Goal: Information Seeking & Learning: Learn about a topic

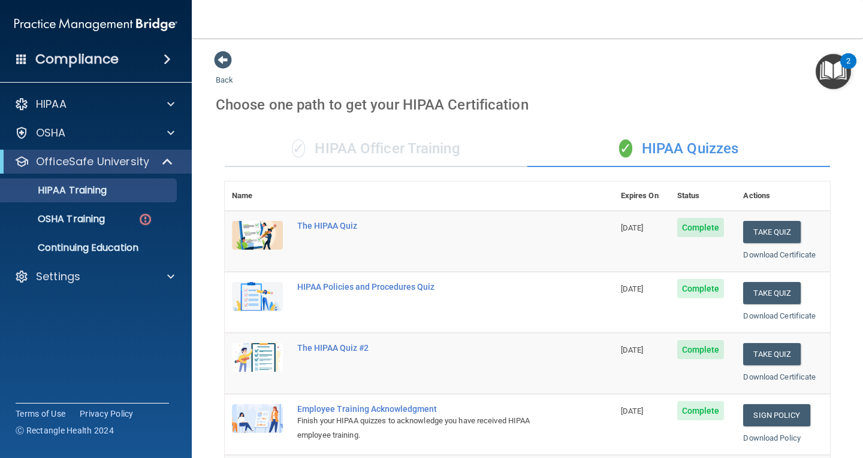
scroll to position [180, 0]
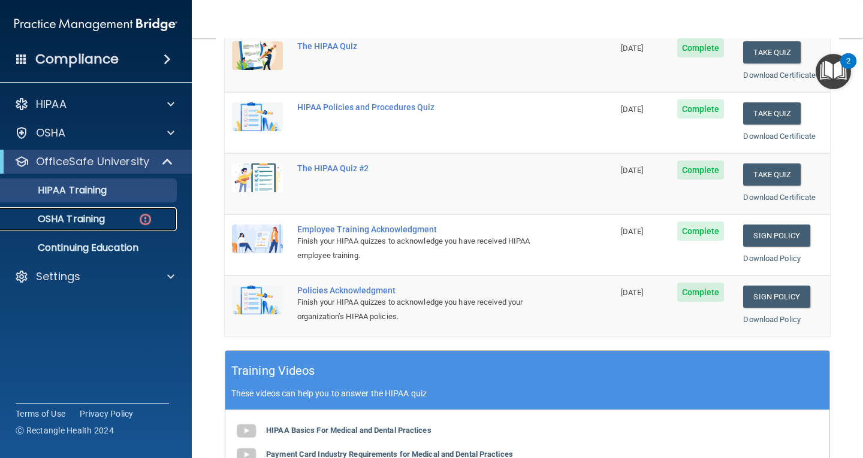
click at [102, 221] on p "OSHA Training" at bounding box center [56, 219] width 97 height 12
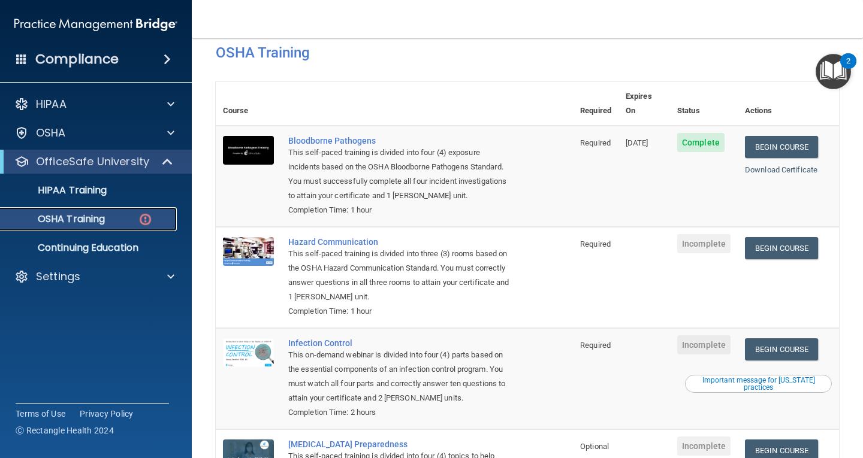
scroll to position [45, 0]
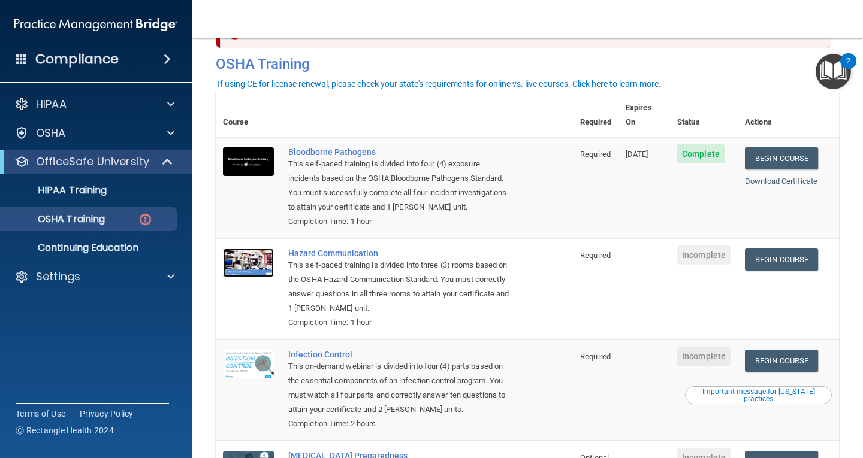
click at [245, 249] on img at bounding box center [248, 263] width 51 height 29
click at [587, 101] on th "Required" at bounding box center [596, 115] width 46 height 44
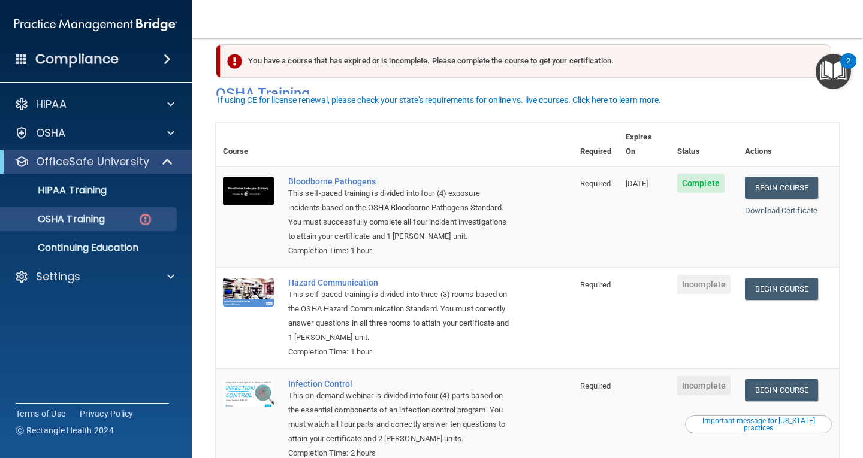
scroll to position [0, 0]
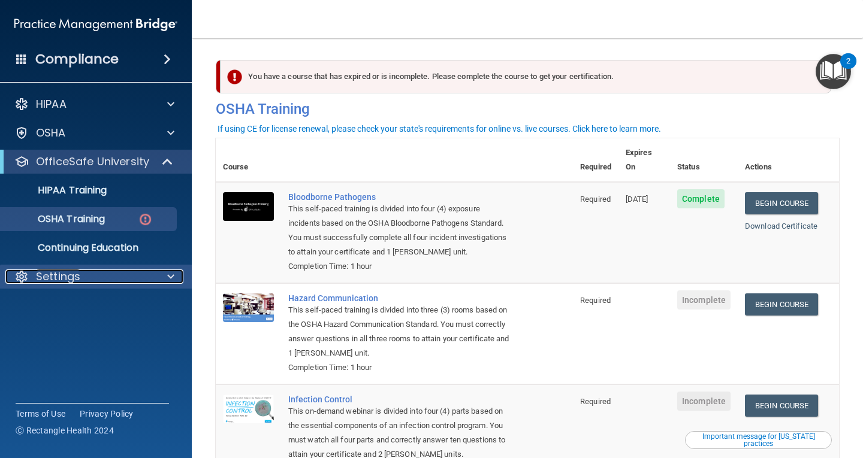
click at [123, 274] on div "Settings" at bounding box center [79, 277] width 149 height 14
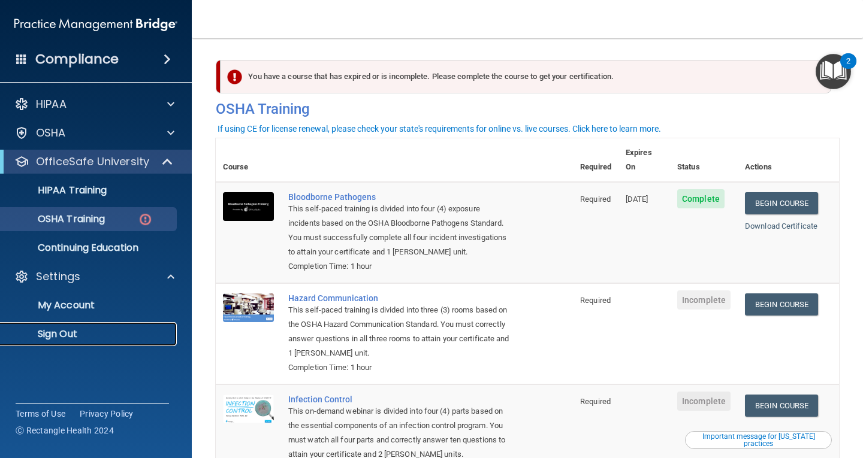
click at [73, 336] on p "Sign Out" at bounding box center [90, 334] width 164 height 12
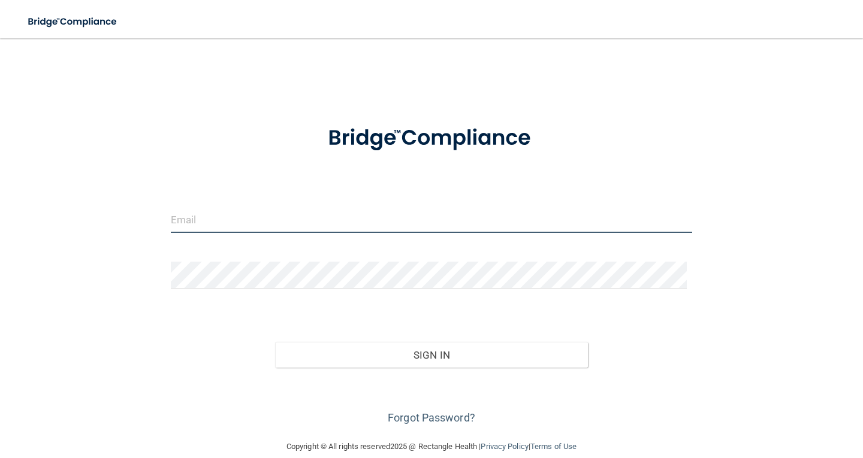
click at [220, 216] on input "email" at bounding box center [431, 219] width 521 height 27
type input "[EMAIL_ADDRESS][DOMAIN_NAME]"
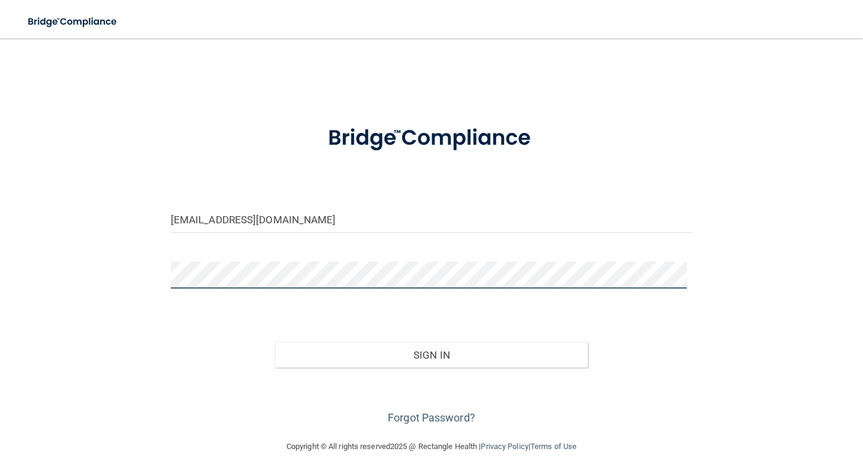
click at [275, 342] on button "Sign In" at bounding box center [431, 355] width 313 height 26
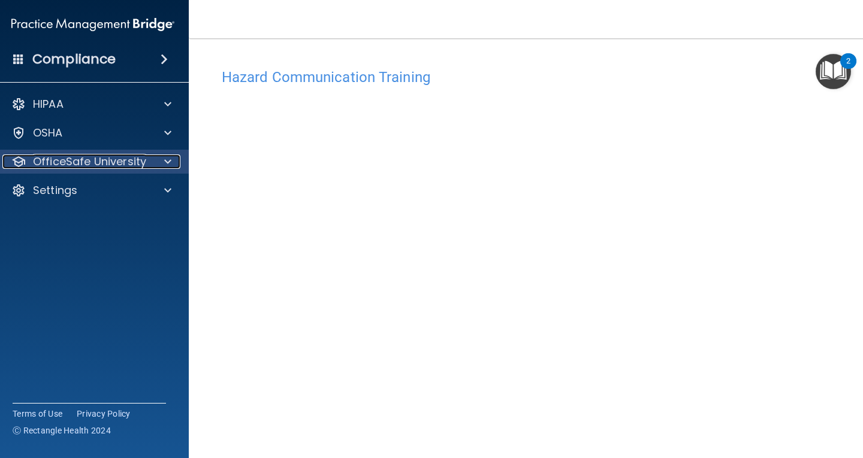
click at [82, 158] on p "OfficeSafe University" at bounding box center [89, 162] width 113 height 14
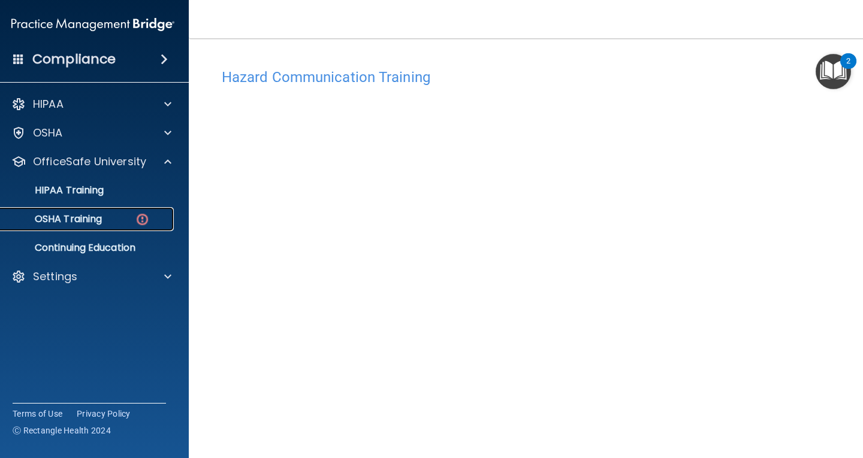
click at [112, 218] on div "OSHA Training" at bounding box center [87, 219] width 164 height 12
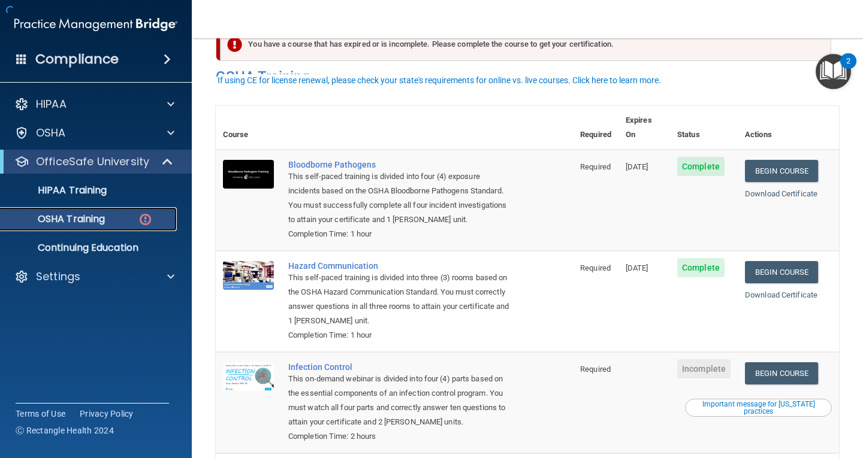
scroll to position [60, 0]
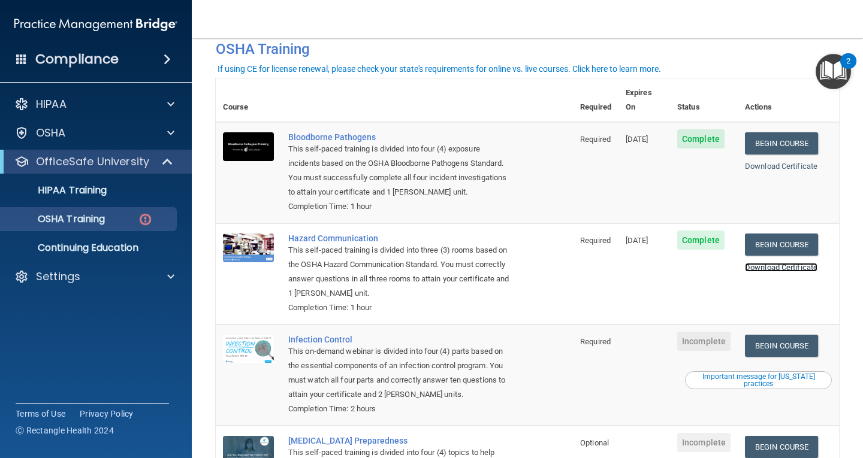
click at [763, 263] on link "Download Certificate" at bounding box center [781, 267] width 73 height 9
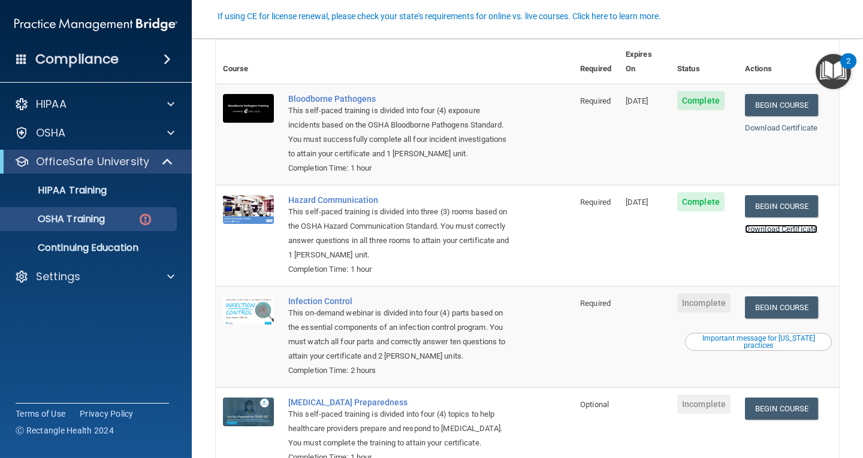
scroll to position [165, 0]
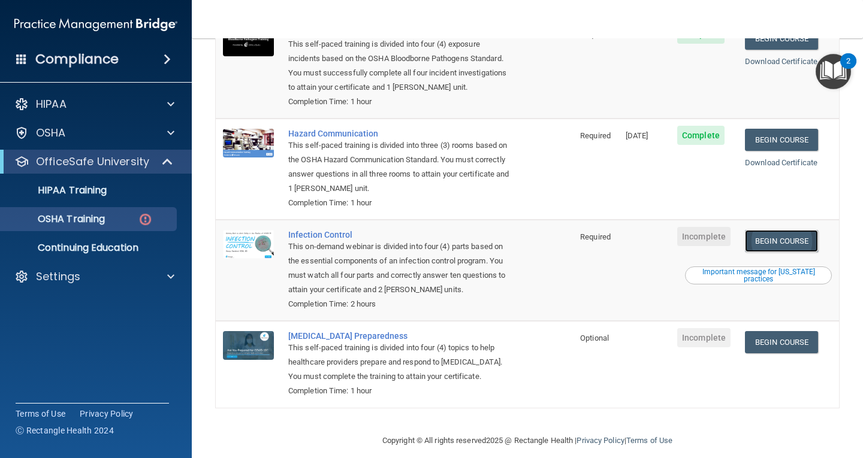
click at [797, 230] on link "Begin Course" at bounding box center [781, 241] width 73 height 22
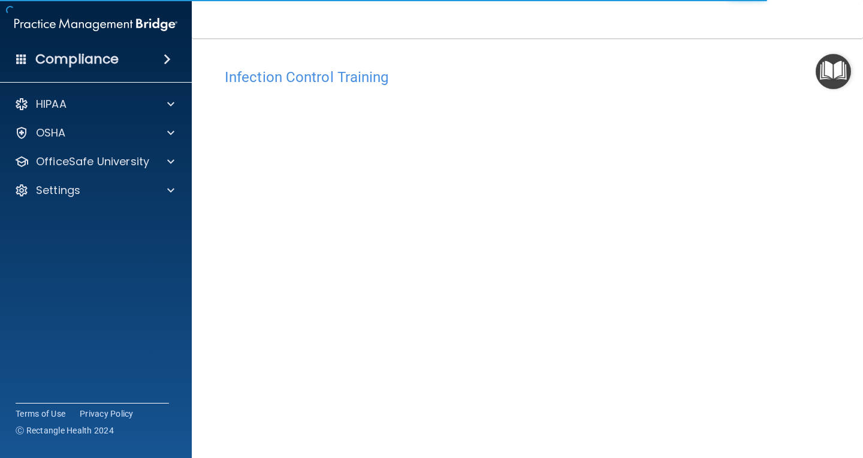
scroll to position [55, 0]
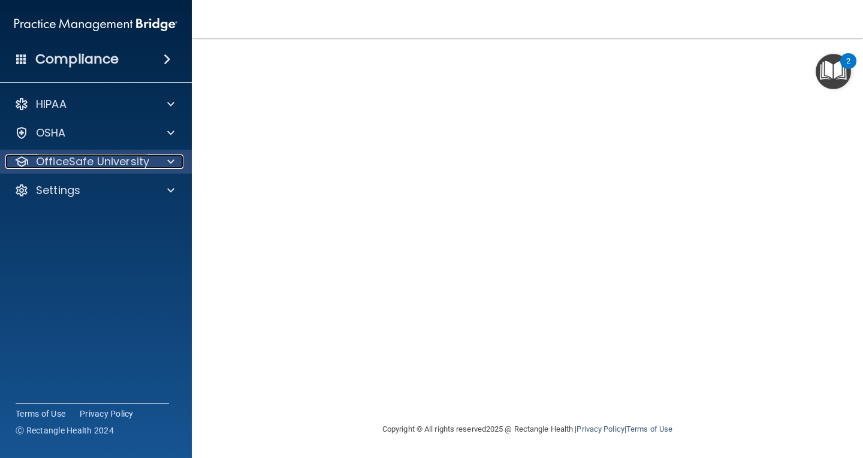
click at [105, 159] on p "OfficeSafe University" at bounding box center [92, 162] width 113 height 14
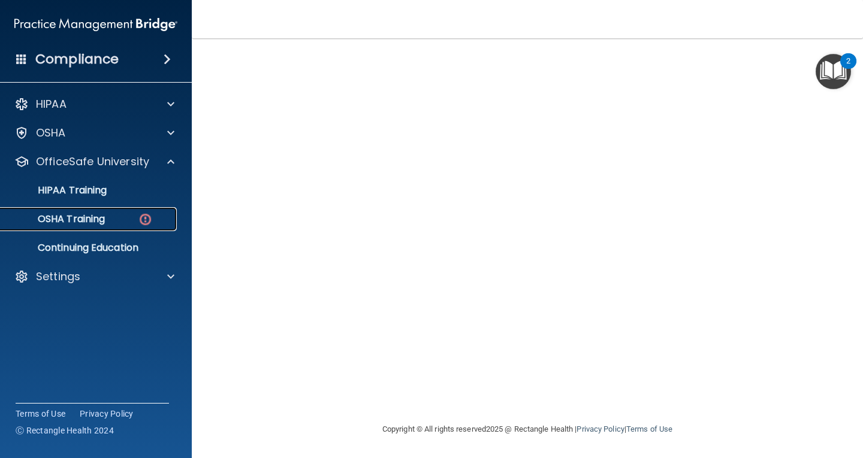
click at [113, 225] on div "OSHA Training" at bounding box center [90, 219] width 164 height 12
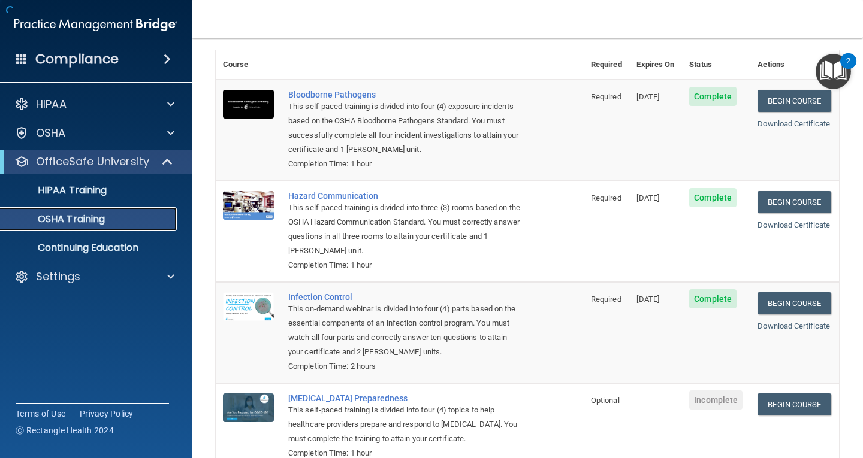
scroll to position [131, 0]
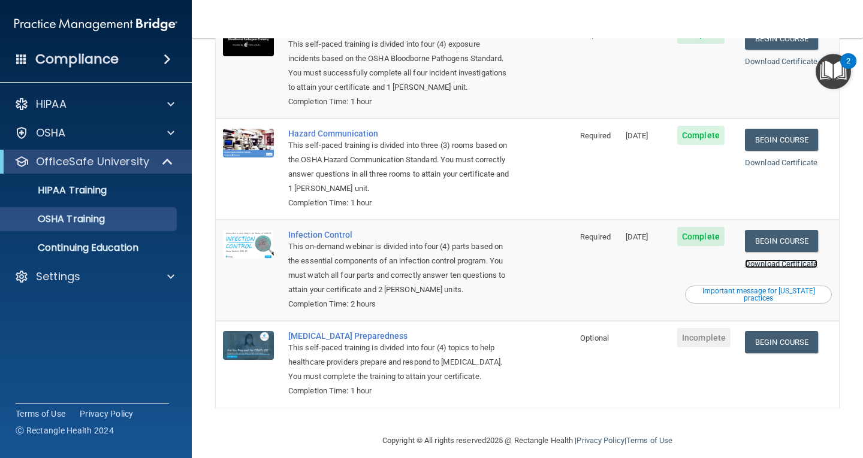
click at [779, 260] on link "Download Certificate" at bounding box center [781, 264] width 73 height 9
click at [792, 333] on link "Begin Course" at bounding box center [781, 342] width 73 height 22
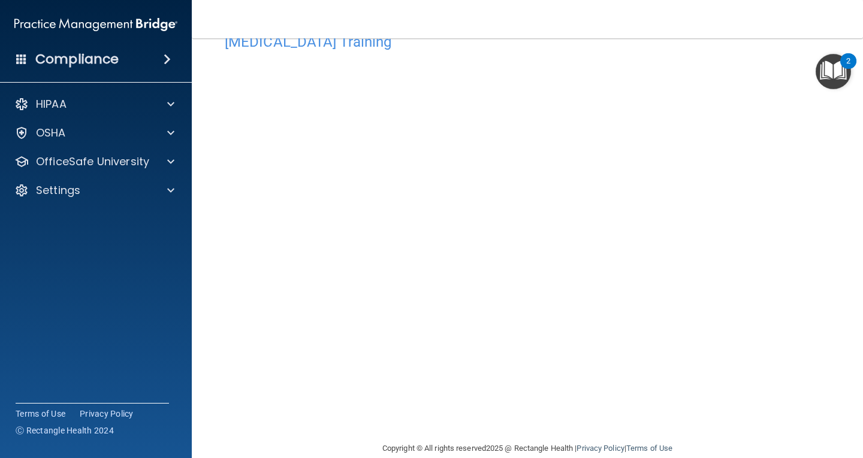
scroll to position [55, 0]
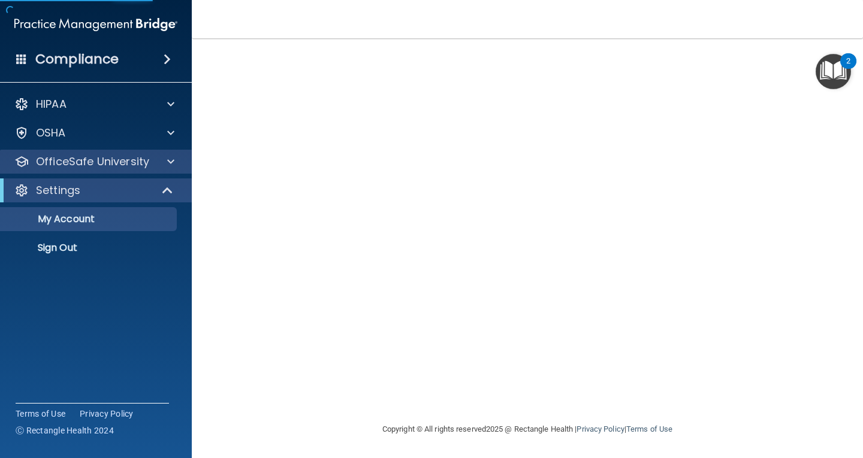
click at [97, 152] on div "OfficeSafe University" at bounding box center [96, 162] width 192 height 24
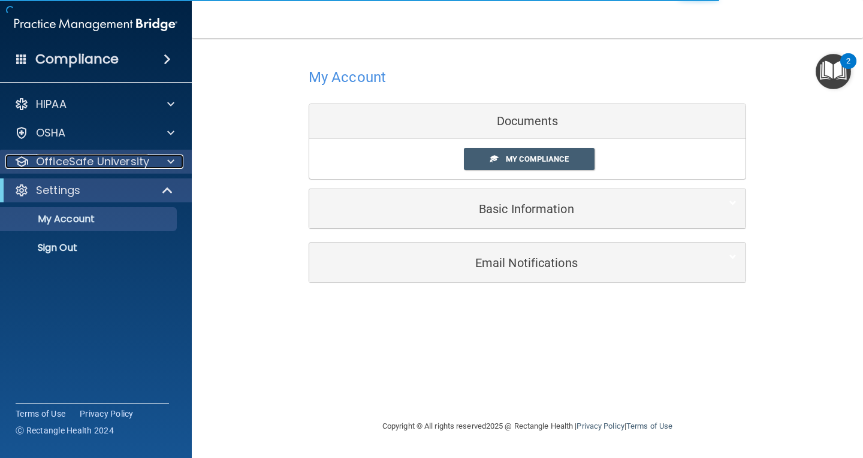
click at [181, 160] on div at bounding box center [169, 162] width 30 height 14
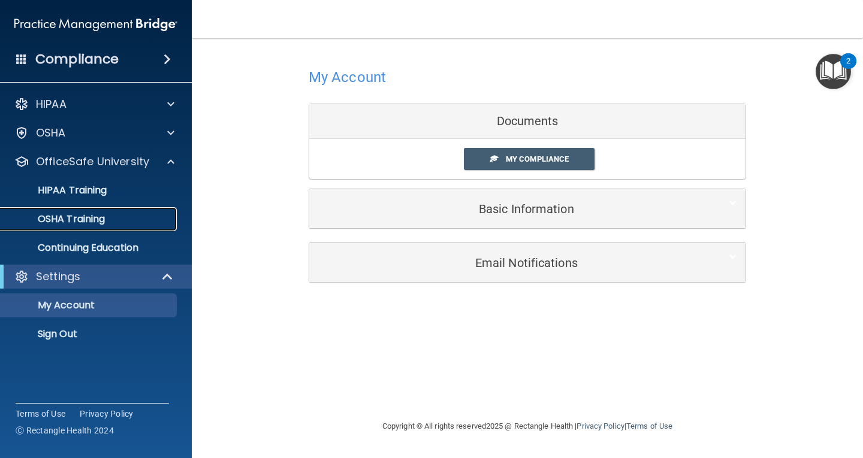
click at [94, 222] on p "OSHA Training" at bounding box center [56, 219] width 97 height 12
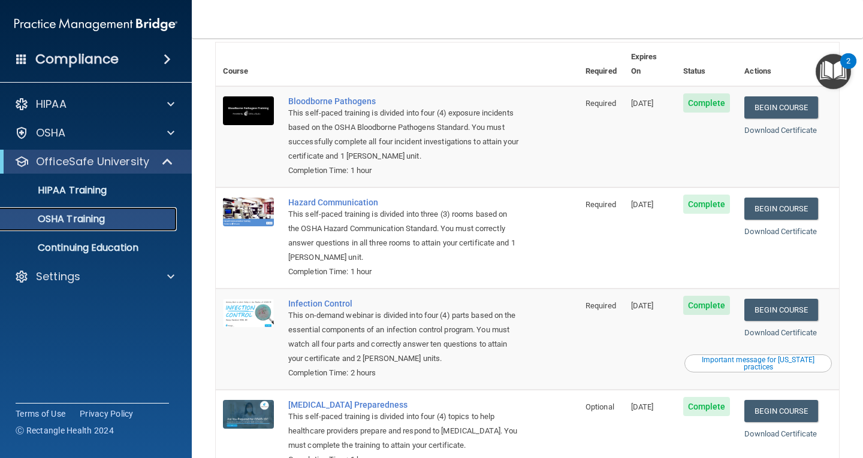
scroll to position [131, 0]
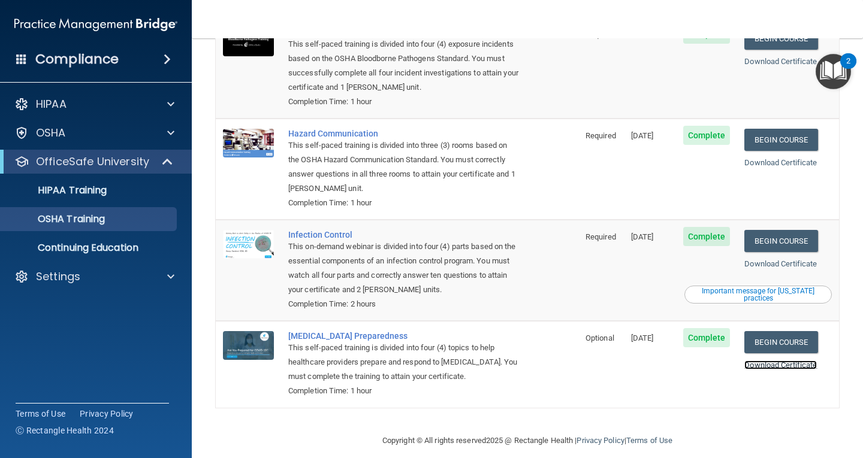
click at [771, 361] on link "Download Certificate" at bounding box center [780, 365] width 73 height 9
click at [104, 247] on p "Continuing Education" at bounding box center [90, 248] width 164 height 12
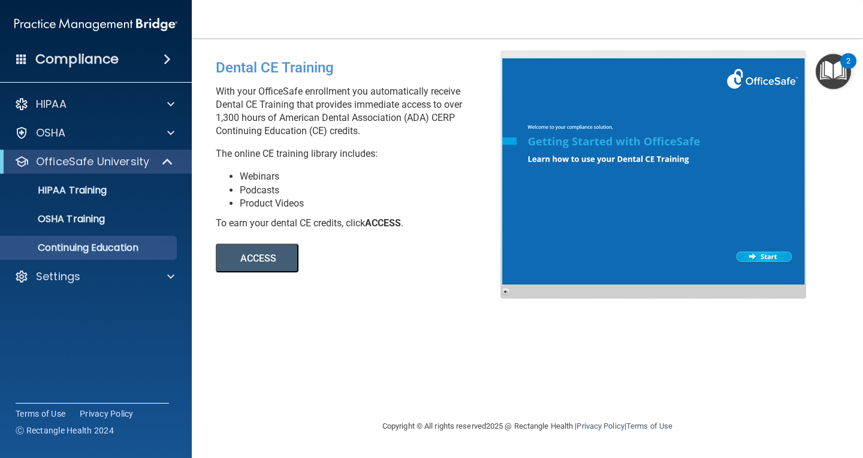
click at [273, 258] on button "ACCESS" at bounding box center [257, 258] width 83 height 29
click at [134, 275] on div "Settings" at bounding box center [79, 277] width 149 height 14
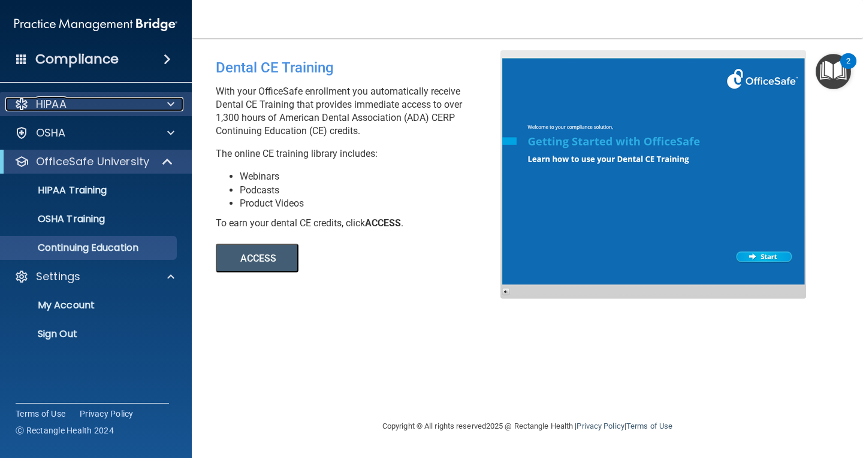
click at [166, 103] on div at bounding box center [169, 104] width 30 height 14
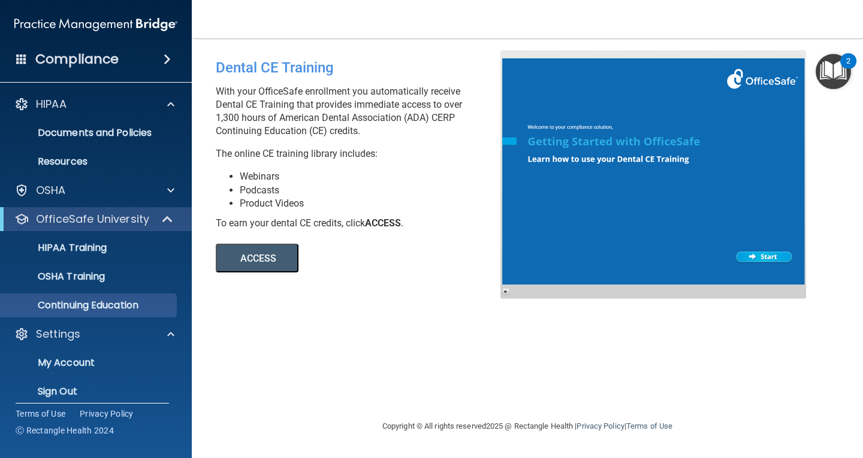
click at [364, 167] on div "Dental CE Training With your OfficeSafe enrollment you automatically receive De…" at bounding box center [363, 161] width 312 height 222
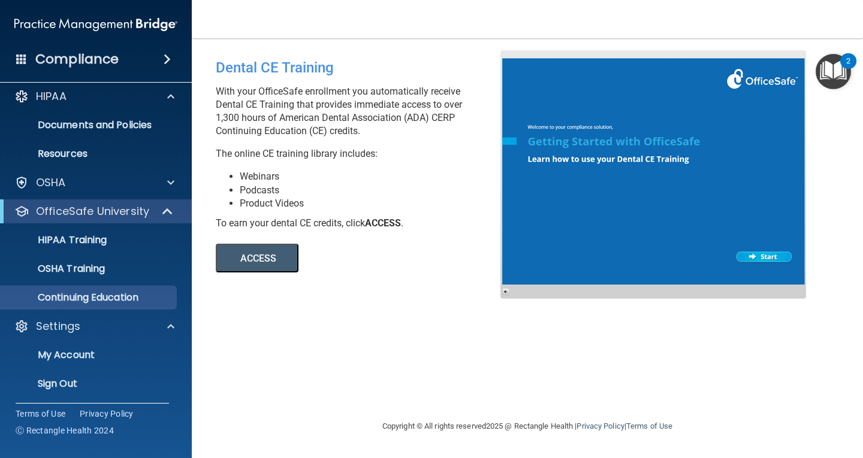
scroll to position [10, 0]
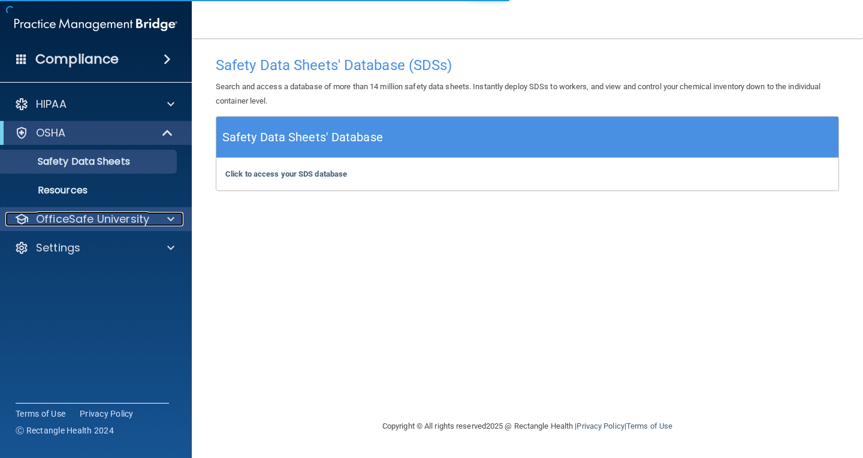
click at [90, 213] on p "OfficeSafe University" at bounding box center [92, 219] width 113 height 14
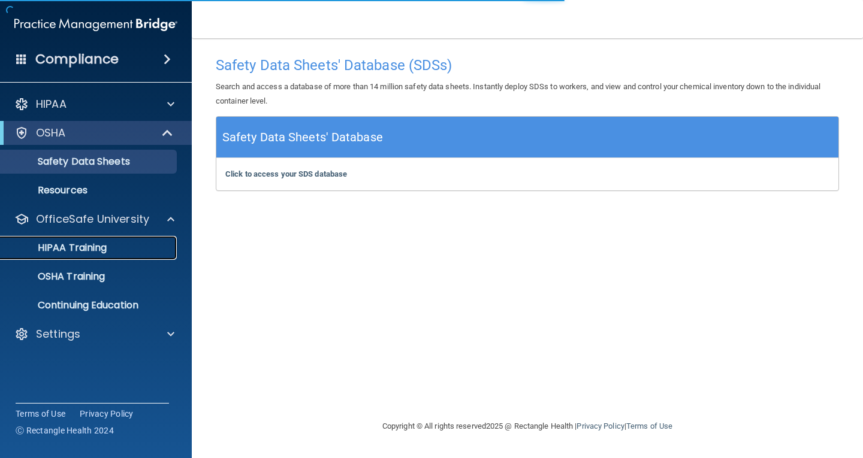
click at [99, 252] on p "HIPAA Training" at bounding box center [57, 248] width 99 height 12
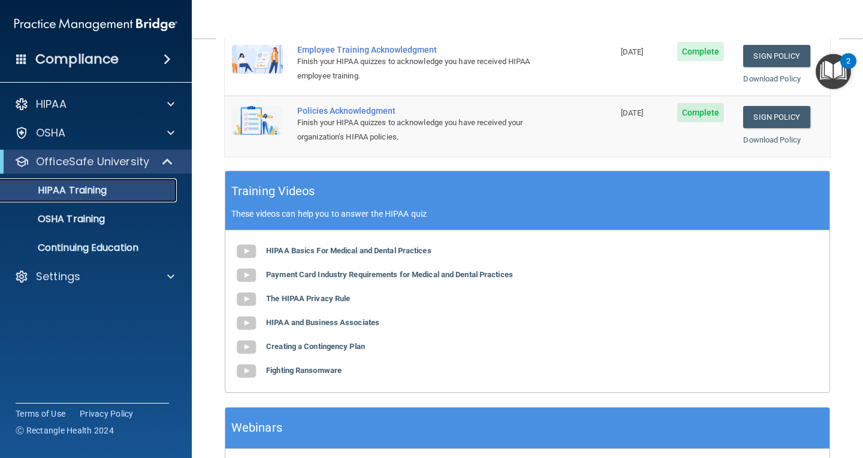
scroll to position [444, 0]
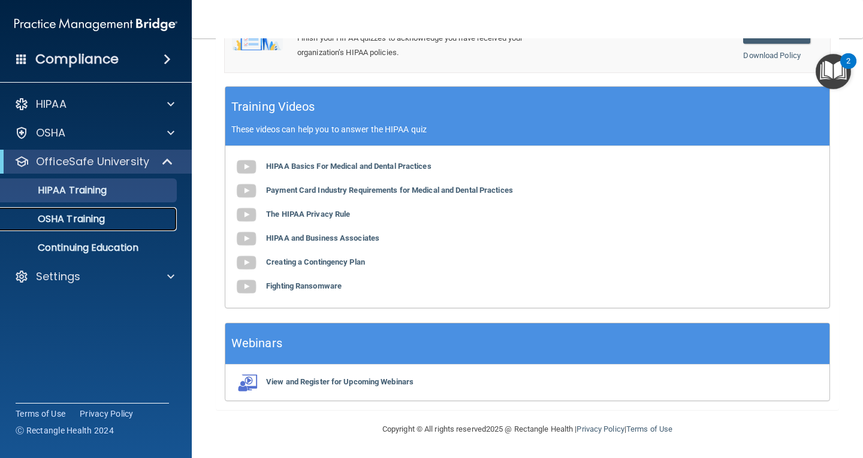
click at [98, 214] on p "OSHA Training" at bounding box center [56, 219] width 97 height 12
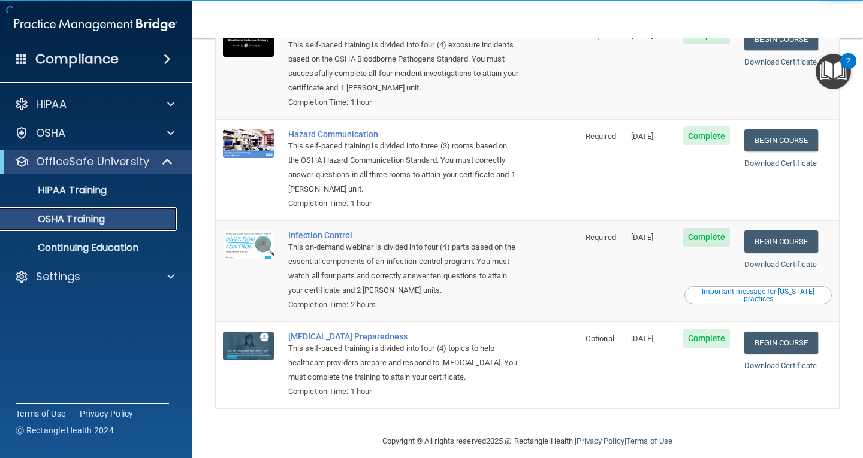
scroll to position [131, 0]
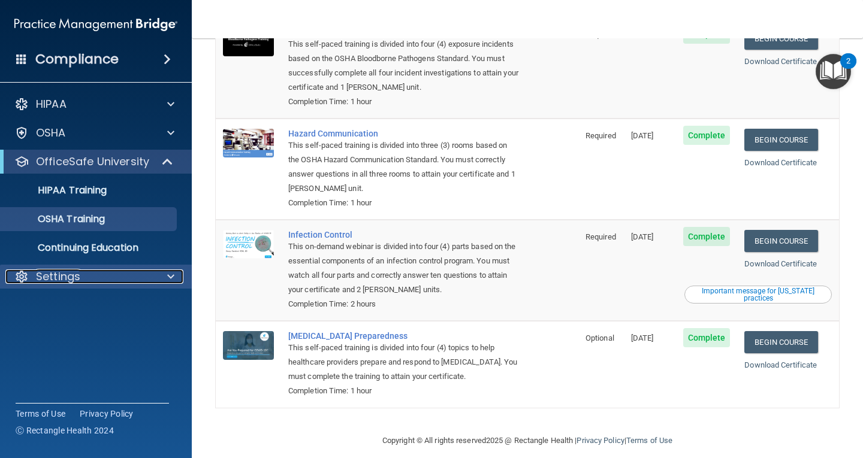
click at [53, 276] on p "Settings" at bounding box center [58, 277] width 44 height 14
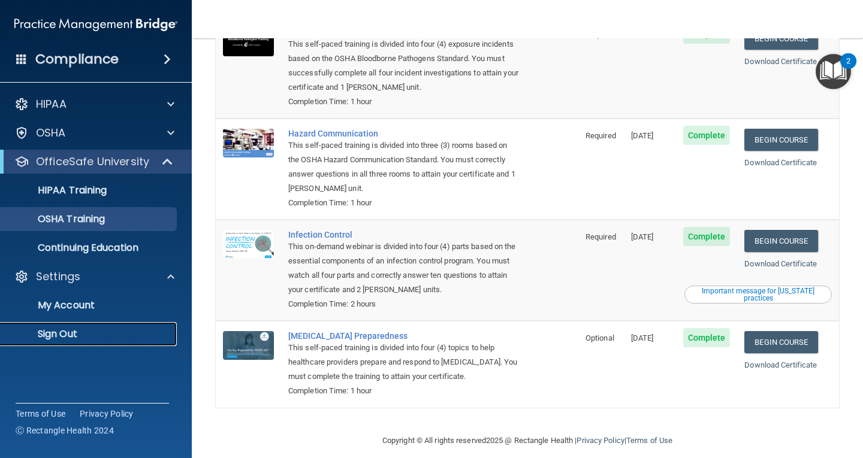
click at [53, 336] on p "Sign Out" at bounding box center [90, 334] width 164 height 12
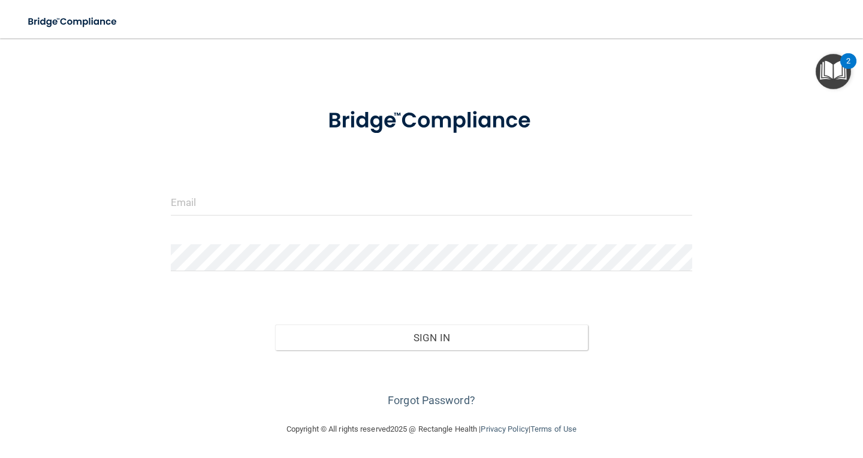
scroll to position [17, 0]
